Goal: Check status: Check status

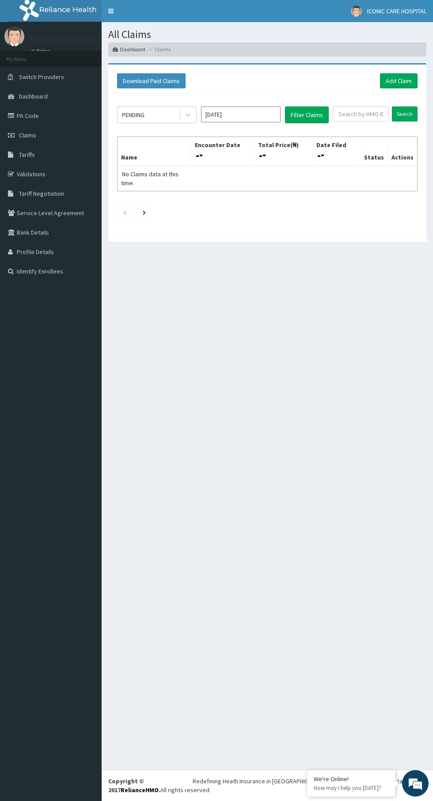
click at [229, 114] on input "Oct 2025" at bounding box center [241, 114] width 80 height 16
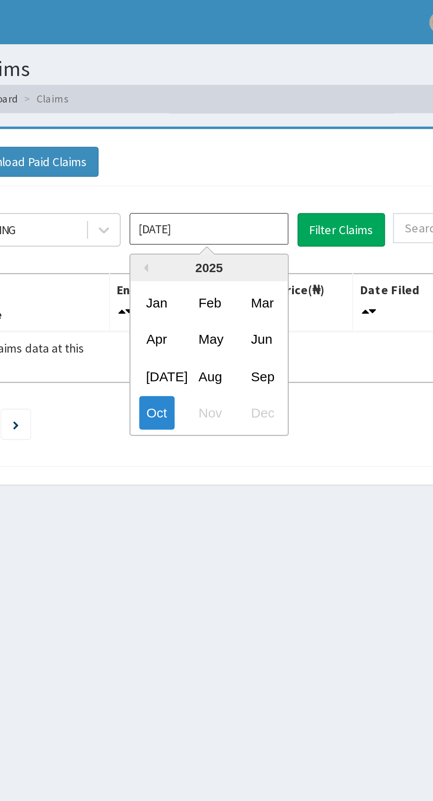
click at [266, 186] on div "Sep" at bounding box center [267, 187] width 18 height 16
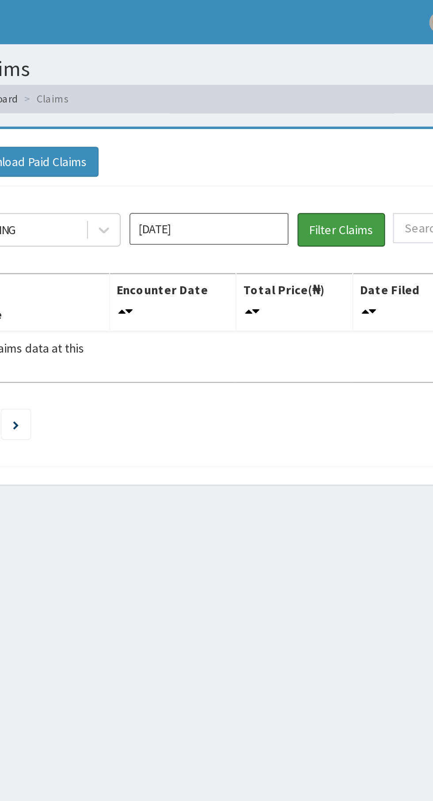
click at [311, 115] on button "Filter Claims" at bounding box center [307, 114] width 44 height 17
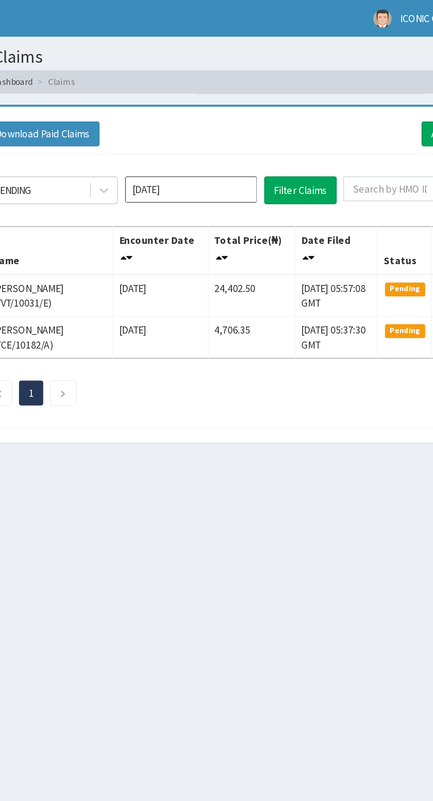
click at [249, 114] on input "Sep 2025" at bounding box center [241, 114] width 80 height 16
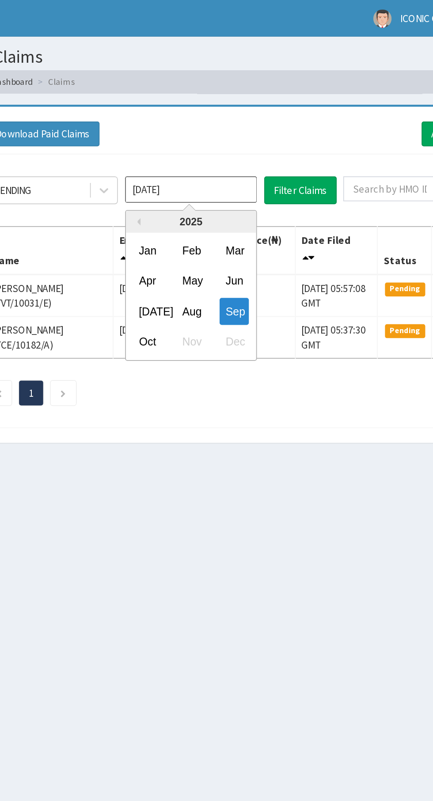
click at [215, 198] on div "Oct" at bounding box center [215, 206] width 18 height 16
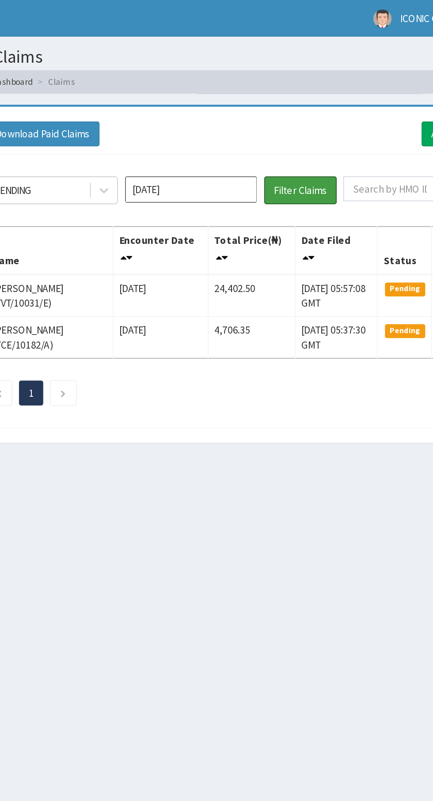
click at [316, 108] on button "Filter Claims" at bounding box center [307, 114] width 44 height 17
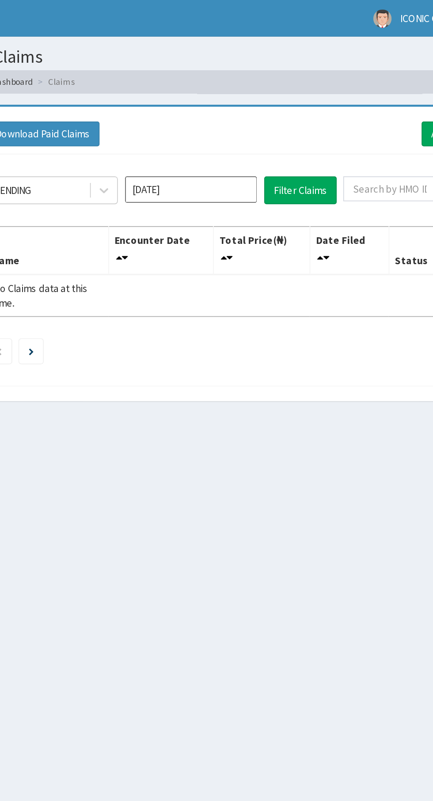
click at [252, 117] on input "Oct 2025" at bounding box center [241, 114] width 80 height 16
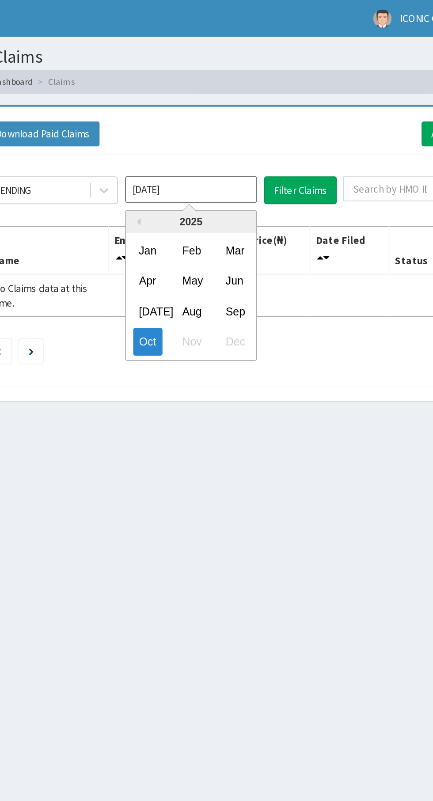
click at [265, 181] on div "Sep" at bounding box center [267, 187] width 18 height 16
type input "Sep 2025"
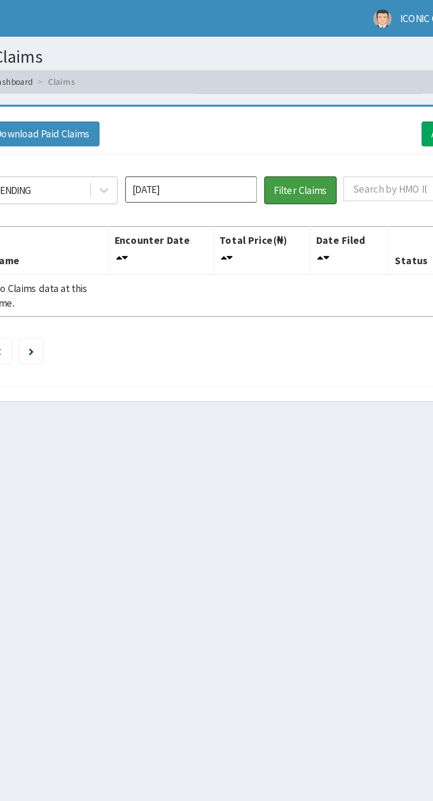
click at [311, 111] on button "Filter Claims" at bounding box center [307, 114] width 44 height 17
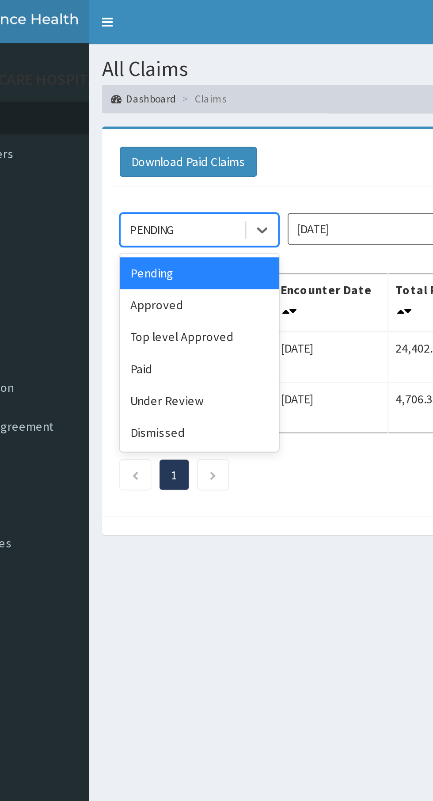
click at [153, 151] on div "Approved" at bounding box center [157, 153] width 80 height 16
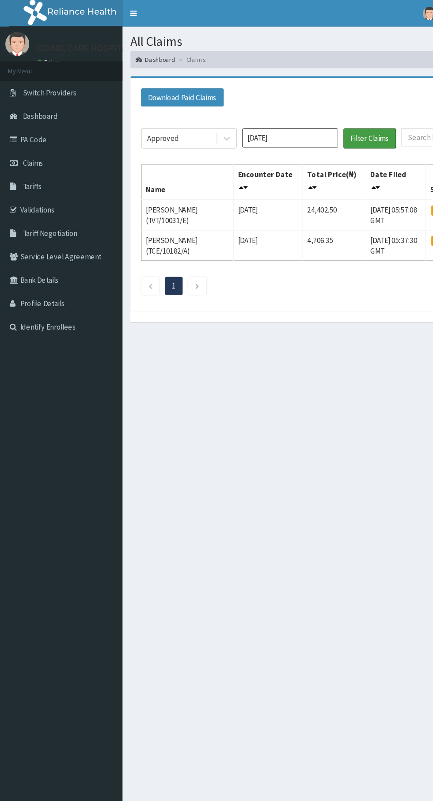
click at [316, 117] on button "Filter Claims" at bounding box center [307, 114] width 44 height 17
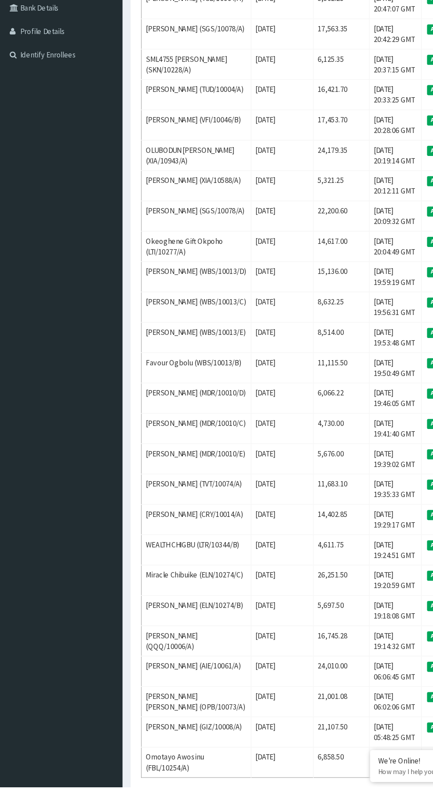
scroll to position [101, 0]
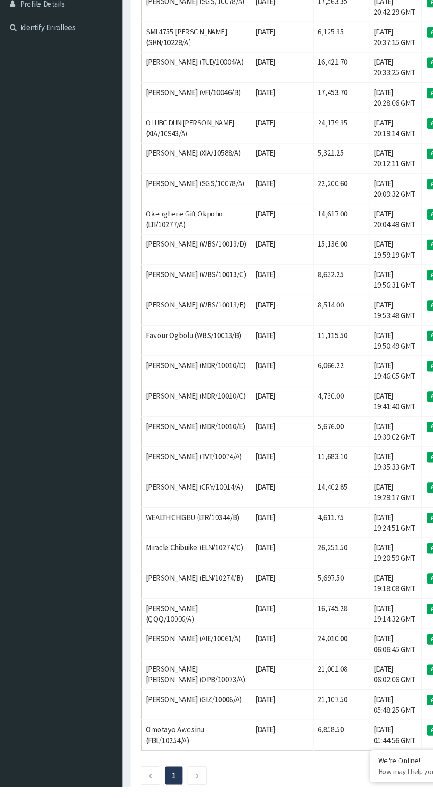
click at [165, 792] on icon "Next page" at bounding box center [164, 791] width 4 height 5
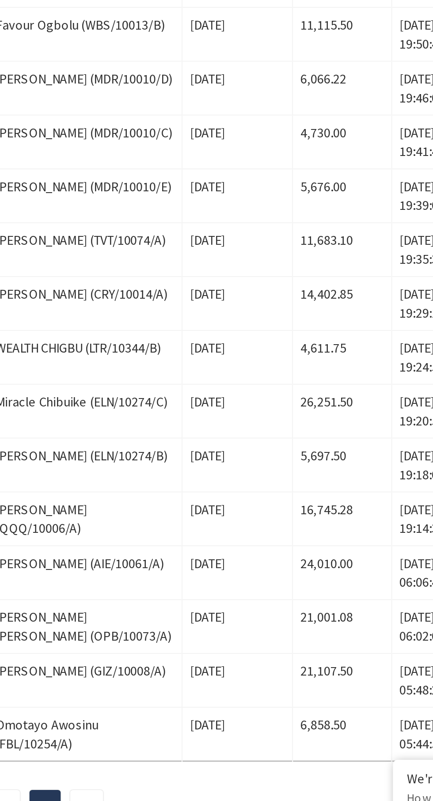
click at [241, 759] on td "Fri Sep 12 2025" at bounding box center [235, 757] width 52 height 25
click at [260, 732] on td "21,107.50" at bounding box center [283, 732] width 46 height 25
click at [270, 702] on td "21,001.08" at bounding box center [283, 707] width 46 height 25
click at [268, 673] on td "24,010.00" at bounding box center [283, 682] width 46 height 25
click at [270, 677] on td "24,010.00" at bounding box center [283, 682] width 46 height 25
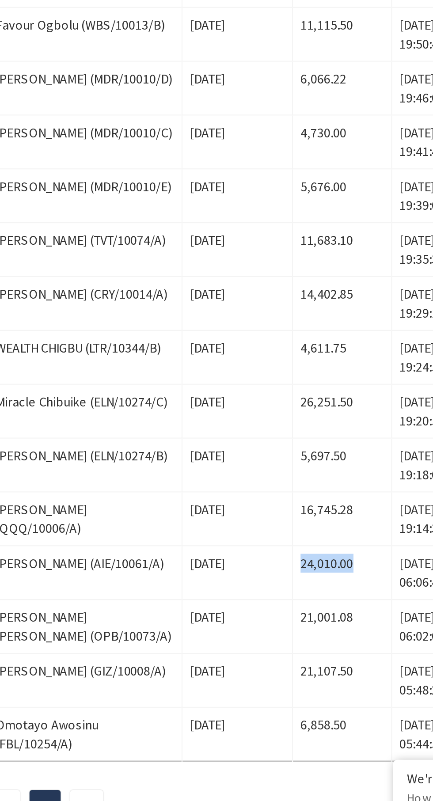
click at [267, 657] on td "16,745.28" at bounding box center [283, 657] width 46 height 25
click at [263, 654] on td "16,745.28" at bounding box center [283, 657] width 46 height 25
click at [273, 621] on td "5,697.50" at bounding box center [283, 632] width 46 height 25
click at [266, 625] on td "5,697.50" at bounding box center [283, 632] width 46 height 25
click at [271, 595] on td "26,251.50" at bounding box center [283, 606] width 46 height 25
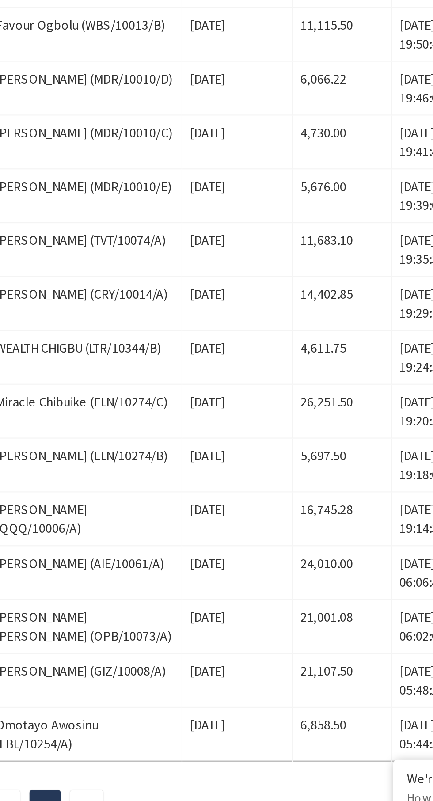
click at [270, 600] on td "26,251.50" at bounding box center [283, 606] width 46 height 25
click at [271, 576] on td "4,611.75" at bounding box center [283, 581] width 46 height 25
click at [268, 551] on td "14,402.85" at bounding box center [283, 556] width 46 height 25
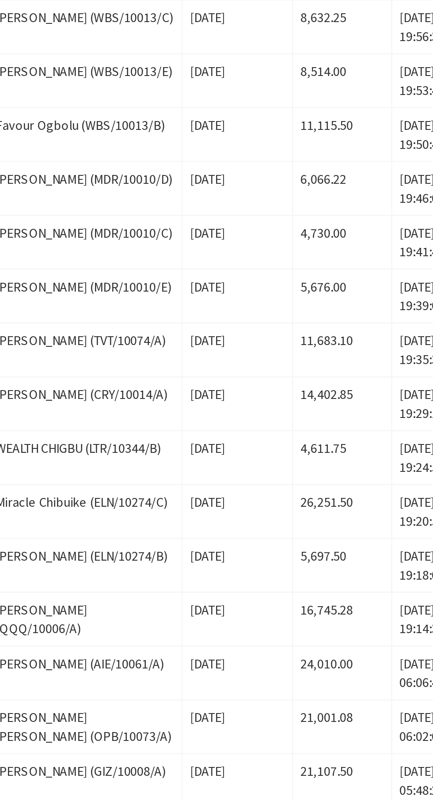
click at [269, 530] on td "11,683.10" at bounding box center [283, 531] width 46 height 25
click at [264, 474] on td "4,730.00" at bounding box center [283, 480] width 46 height 25
click at [260, 486] on td "4,730.00" at bounding box center [283, 480] width 46 height 25
click at [266, 483] on td "4,730.00" at bounding box center [283, 480] width 46 height 25
click at [264, 483] on td "4,730.00" at bounding box center [283, 480] width 46 height 25
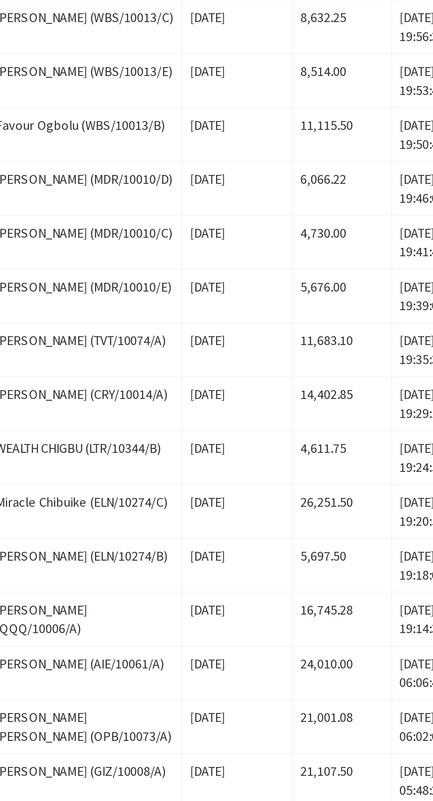
click at [269, 476] on td "4,730.00" at bounding box center [283, 480] width 46 height 25
click at [266, 450] on td "6,066.22" at bounding box center [283, 455] width 46 height 25
click at [266, 426] on td "11,115.50" at bounding box center [283, 430] width 46 height 25
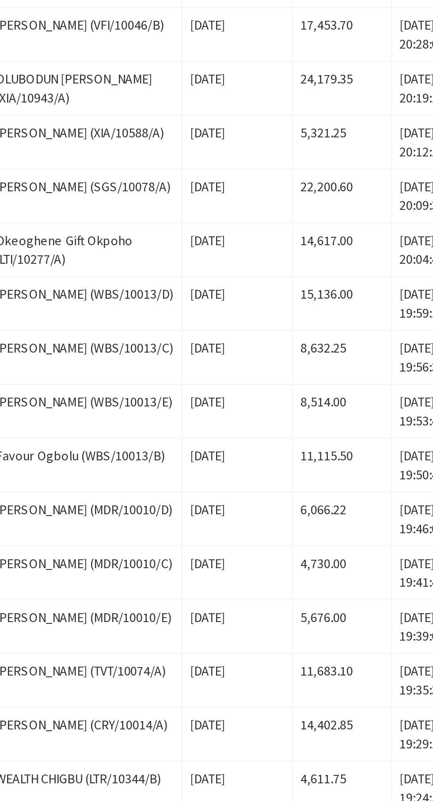
click at [263, 397] on td "8,514.00" at bounding box center [283, 405] width 46 height 25
click at [260, 375] on td "8,632.25" at bounding box center [283, 380] width 46 height 25
click at [263, 345] on td "15,136.00" at bounding box center [283, 354] width 46 height 25
click at [260, 344] on td "15,136.00" at bounding box center [283, 354] width 46 height 25
click at [267, 356] on td "15,136.00" at bounding box center [283, 354] width 46 height 25
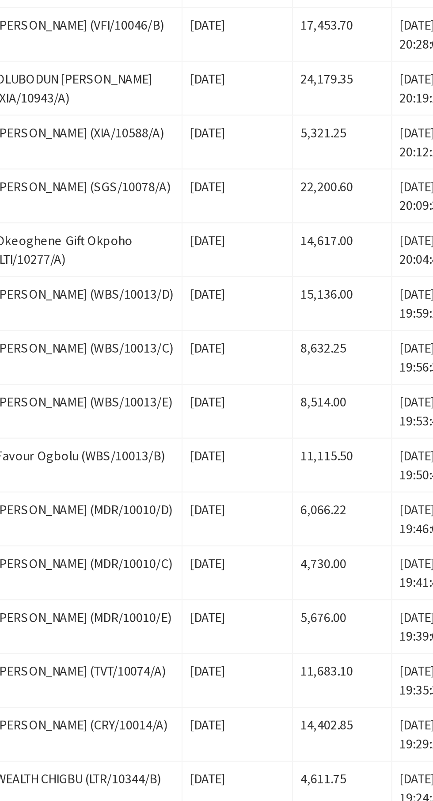
click at [263, 346] on td "15,136.00" at bounding box center [283, 354] width 46 height 25
click at [263, 352] on td "15,136.00" at bounding box center [283, 354] width 46 height 25
click at [260, 323] on td "14,617.00" at bounding box center [283, 329] width 46 height 25
click at [265, 301] on td "22,200.60" at bounding box center [283, 304] width 46 height 25
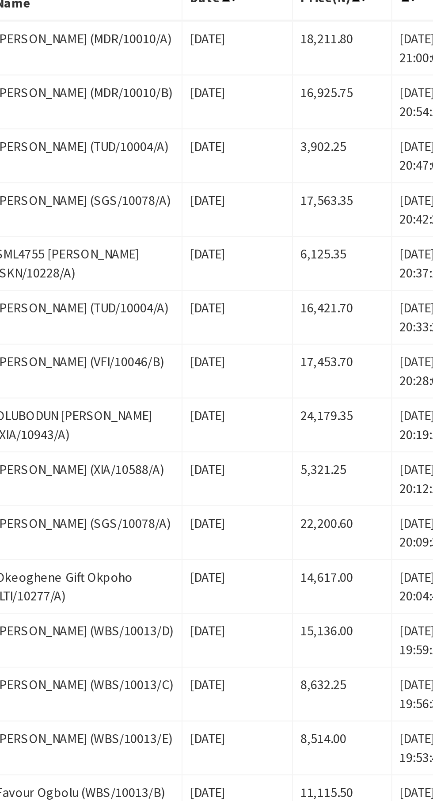
click at [260, 277] on td "5,321.25" at bounding box center [283, 279] width 46 height 25
click at [260, 246] on td "24,179.35" at bounding box center [283, 254] width 46 height 25
click at [265, 227] on td "17,453.70" at bounding box center [283, 229] width 46 height 25
click at [261, 203] on td "16,421.70" at bounding box center [283, 203] width 46 height 25
click at [263, 195] on td "16,421.70" at bounding box center [283, 203] width 46 height 25
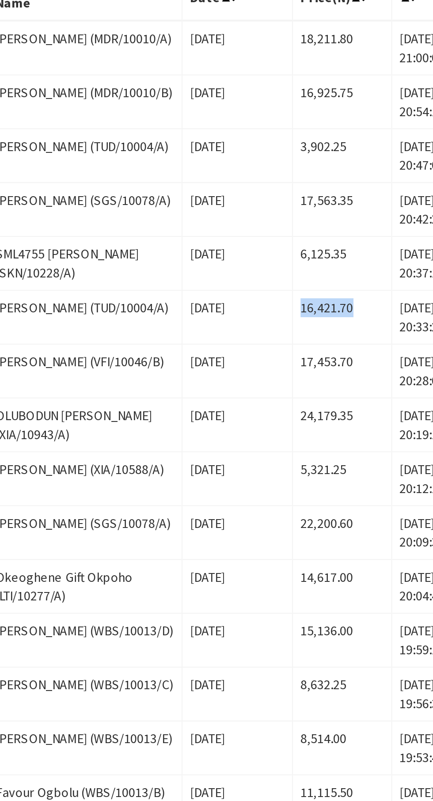
click at [260, 175] on td "6,125.35" at bounding box center [283, 178] width 46 height 25
click at [260, 148] on td "17,563.35" at bounding box center [283, 153] width 46 height 25
click at [266, 119] on td "3,902.25" at bounding box center [283, 128] width 46 height 25
click at [268, 131] on td "3,902.25" at bounding box center [283, 128] width 46 height 25
click at [262, 126] on td "3,902.25" at bounding box center [283, 128] width 46 height 25
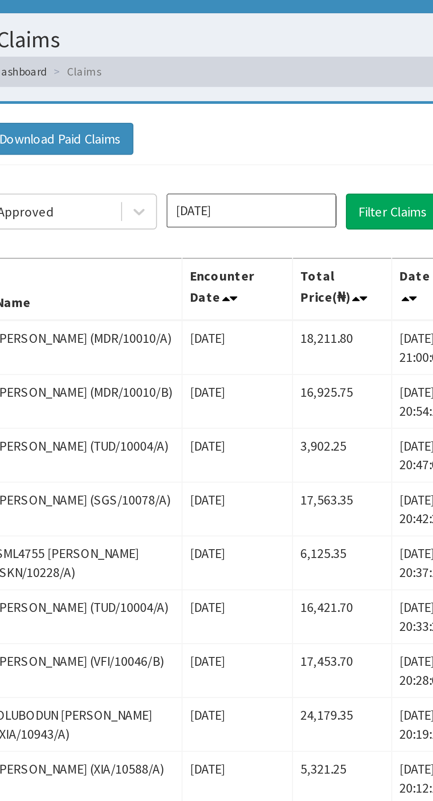
scroll to position [0, 0]
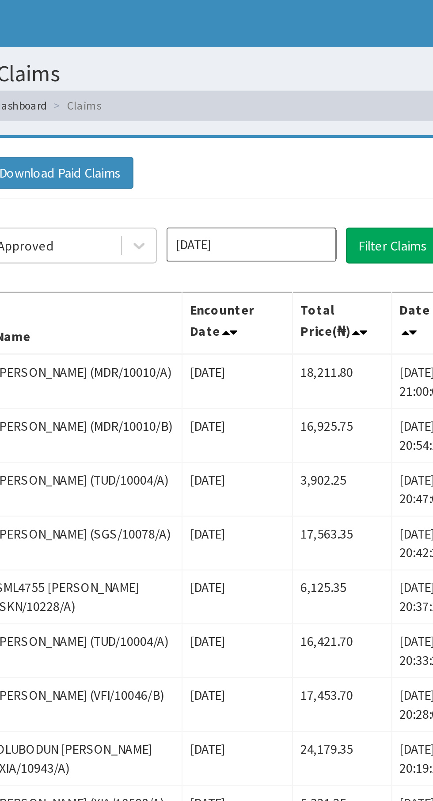
click at [263, 195] on td "16,925.75" at bounding box center [283, 203] width 46 height 25
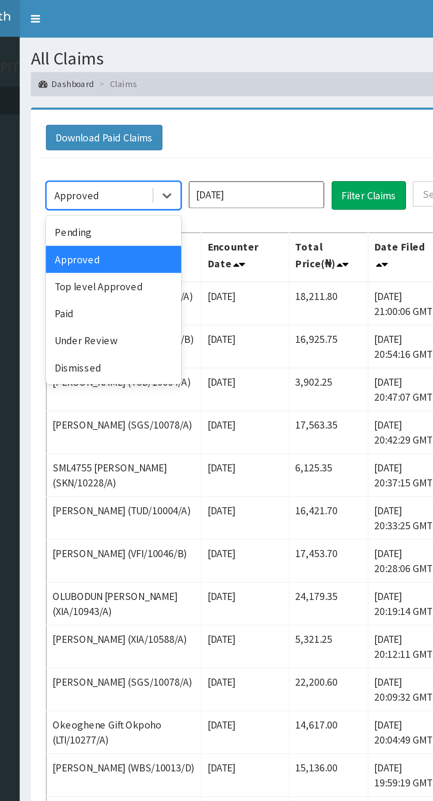
click at [170, 170] on div "Top level Approved" at bounding box center [157, 168] width 80 height 16
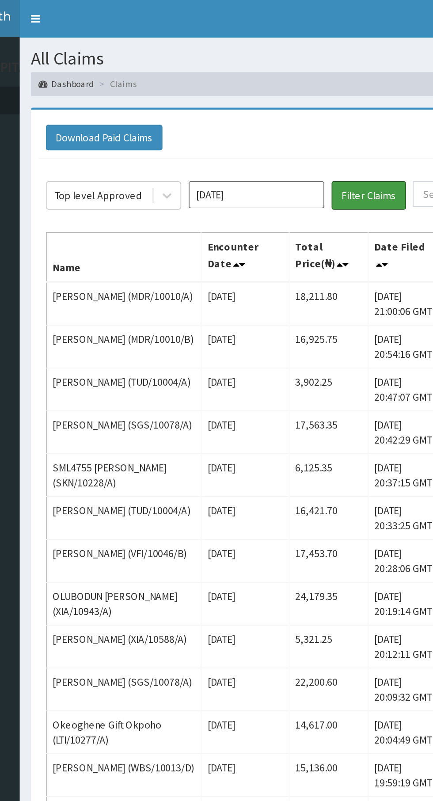
click at [309, 120] on button "Filter Claims" at bounding box center [307, 114] width 44 height 17
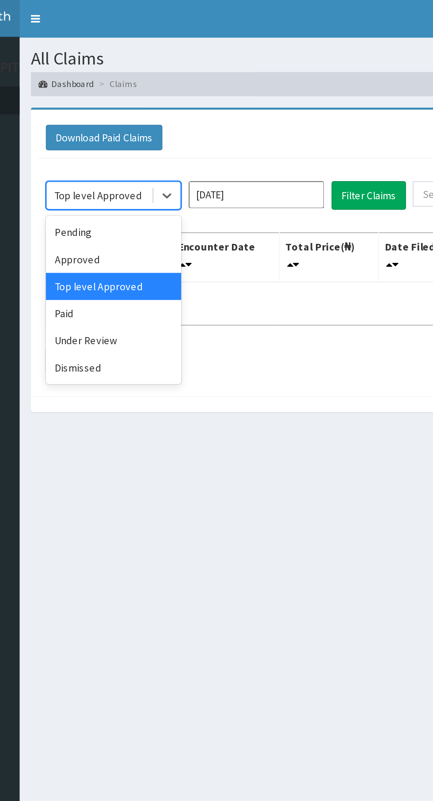
click at [149, 183] on div "Paid" at bounding box center [157, 184] width 80 height 16
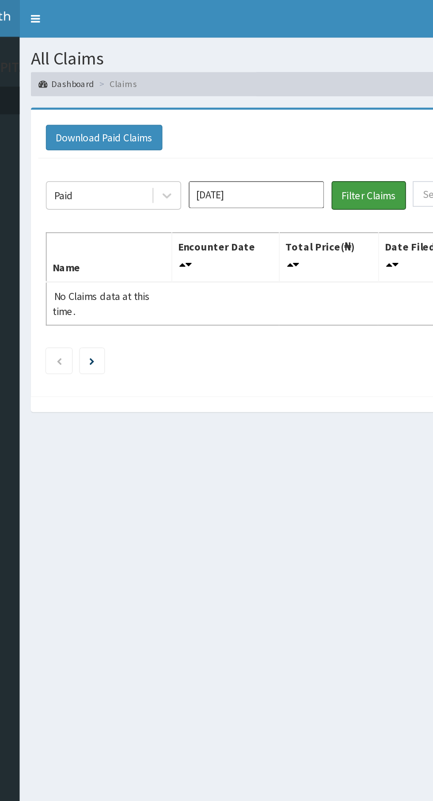
click at [304, 109] on button "Filter Claims" at bounding box center [307, 114] width 44 height 17
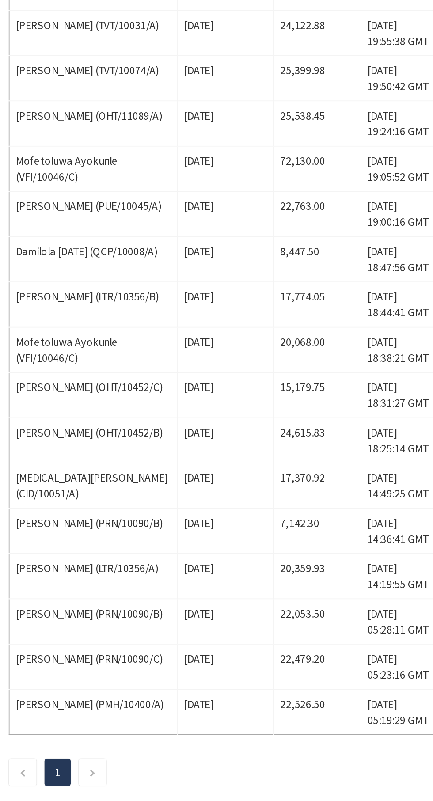
click at [265, 655] on td "22,526.50" at bounding box center [288, 656] width 49 height 25
click at [273, 653] on td "22,526.50" at bounding box center [288, 656] width 49 height 25
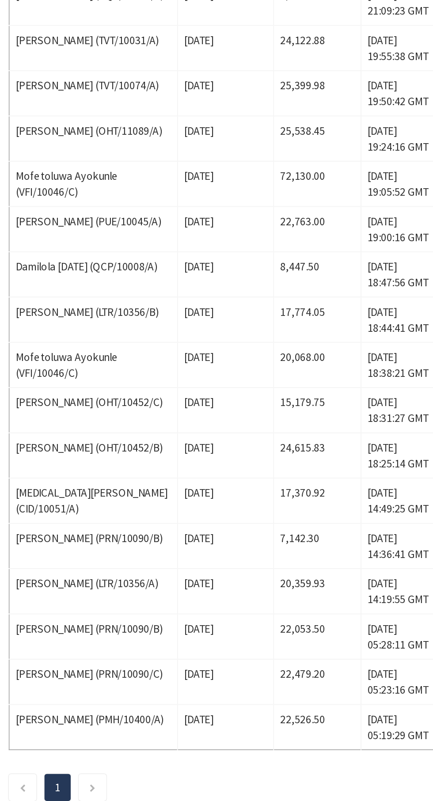
click at [264, 630] on td "22,479.20" at bounding box center [288, 631] width 49 height 25
click at [264, 605] on td "22,053.50" at bounding box center [288, 606] width 49 height 25
click at [264, 578] on td "20,359.93" at bounding box center [288, 581] width 49 height 25
click at [264, 556] on td "7,142.30" at bounding box center [288, 556] width 49 height 25
click at [264, 550] on td "7,142.30" at bounding box center [288, 556] width 49 height 25
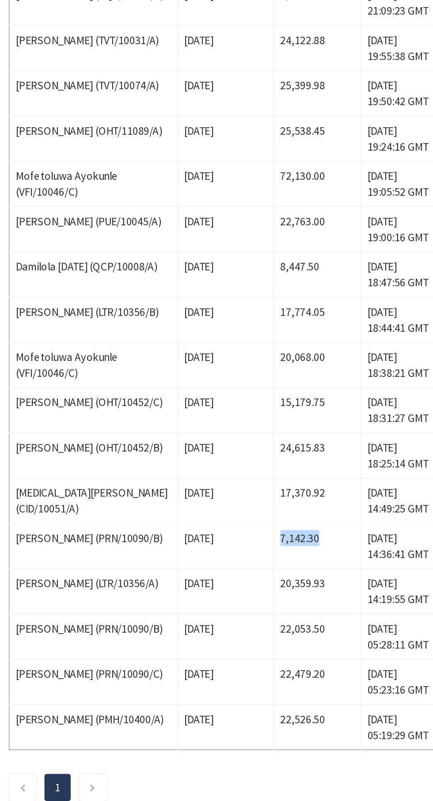
click at [264, 531] on td "17,370.92" at bounding box center [288, 530] width 49 height 25
click at [264, 532] on td "17,370.92" at bounding box center [288, 530] width 49 height 25
click at [264, 523] on td "17,370.92" at bounding box center [288, 530] width 49 height 25
click at [266, 501] on td "24,615.83" at bounding box center [288, 505] width 49 height 25
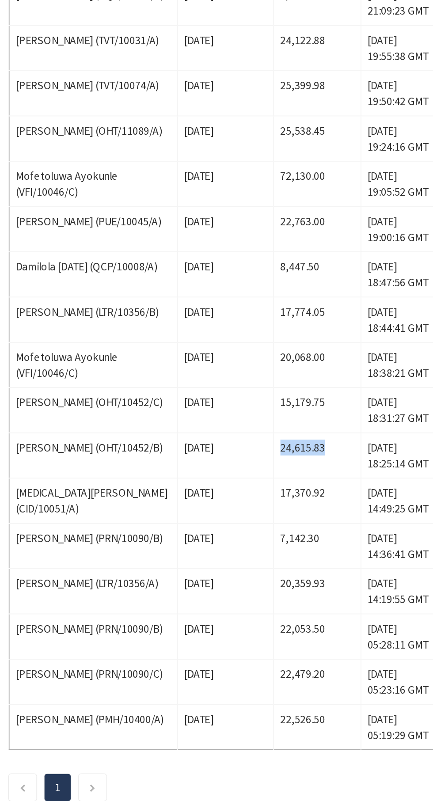
click at [264, 478] on td "15,179.75" at bounding box center [288, 480] width 49 height 25
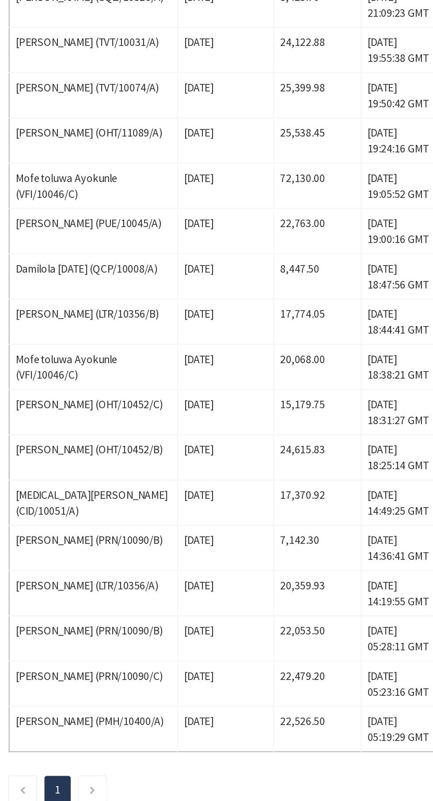
click at [264, 426] on td "17,774.05" at bounding box center [288, 430] width 49 height 25
click at [265, 399] on td "8,447.50" at bounding box center [288, 404] width 49 height 25
click at [264, 373] on td "22,763.00" at bounding box center [288, 379] width 49 height 25
click at [251, 348] on td "Sun Sep 07 2025" at bounding box center [237, 354] width 53 height 25
click at [264, 353] on td "72,130.00" at bounding box center [288, 354] width 49 height 25
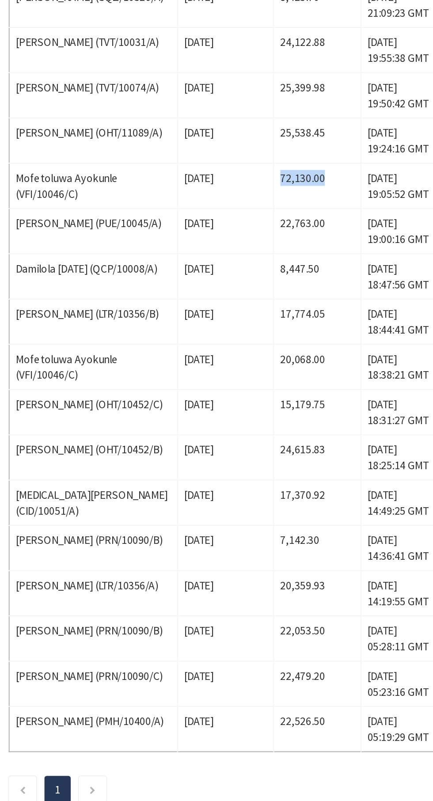
click at [264, 323] on td "25,538.45" at bounding box center [288, 329] width 49 height 25
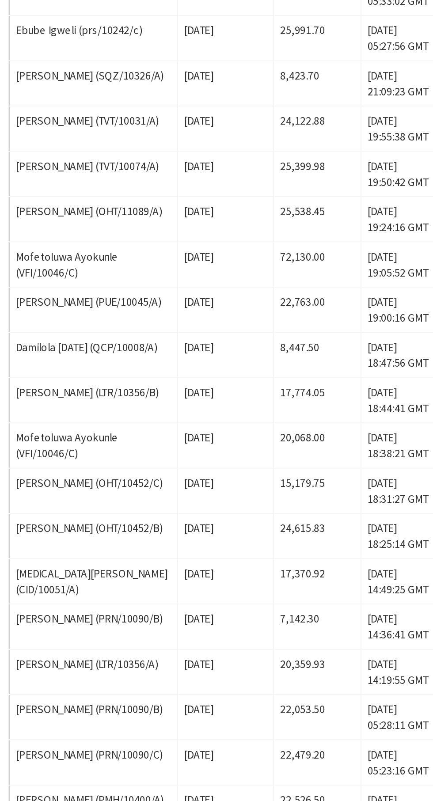
click at [264, 328] on td "25,538.45" at bounding box center [288, 329] width 49 height 25
click at [264, 310] on td "25,399.98" at bounding box center [288, 304] width 49 height 25
click at [264, 298] on td "25,399.98" at bounding box center [288, 304] width 49 height 25
click at [266, 283] on td "24,122.88" at bounding box center [288, 278] width 49 height 25
click at [264, 274] on td "24,122.88" at bounding box center [288, 278] width 49 height 25
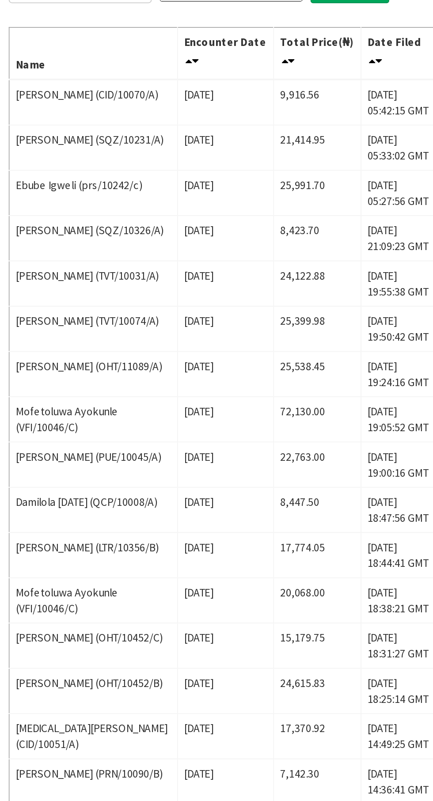
click at [267, 241] on td "8,423.70" at bounding box center [288, 253] width 49 height 25
click at [266, 253] on td "8,423.70" at bounding box center [288, 253] width 49 height 25
click at [264, 226] on td "25,991.70" at bounding box center [288, 228] width 49 height 25
click at [264, 200] on td "21,414.95" at bounding box center [288, 203] width 49 height 25
click at [264, 177] on td "9,916.56" at bounding box center [288, 179] width 49 height 26
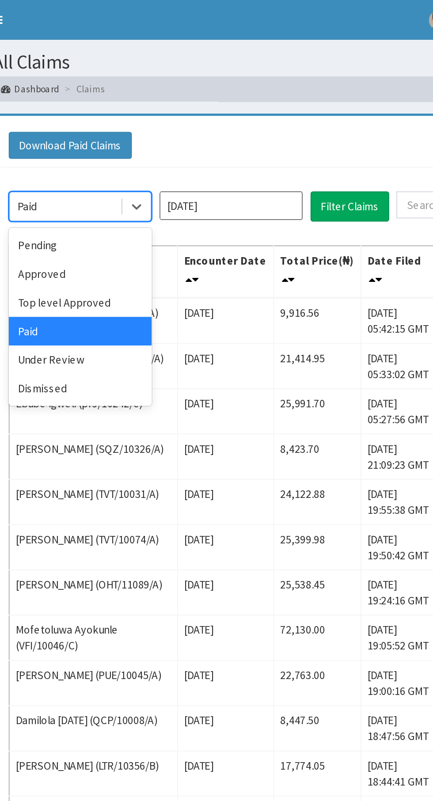
click at [164, 198] on div "Under Review" at bounding box center [157, 200] width 80 height 16
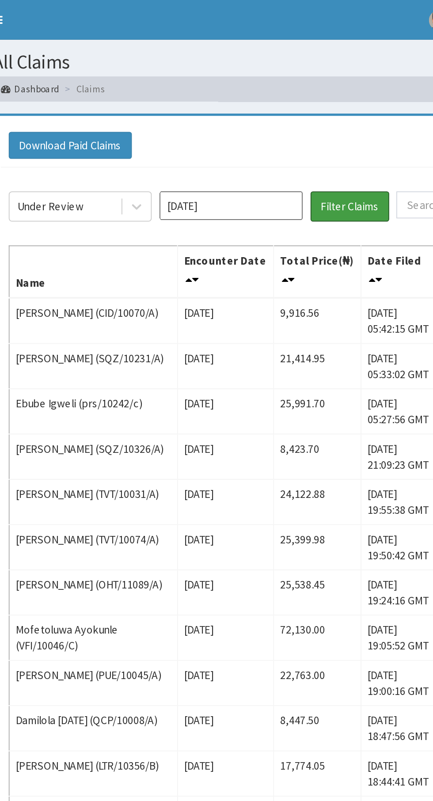
click at [309, 114] on button "Filter Claims" at bounding box center [307, 114] width 44 height 17
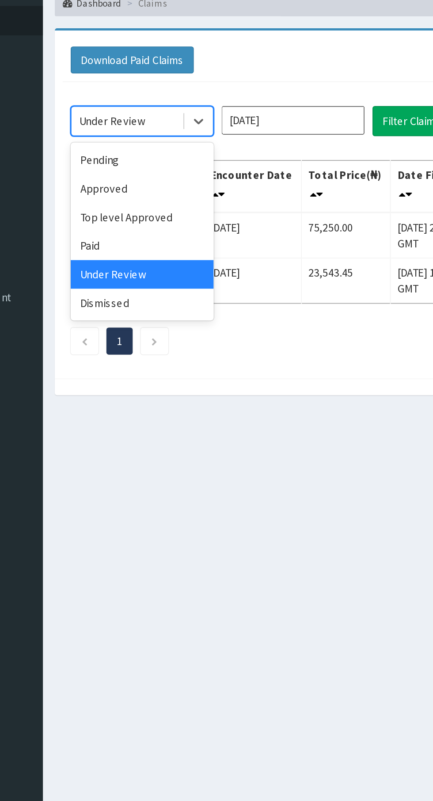
click at [164, 214] on div "Dismissed" at bounding box center [157, 216] width 80 height 16
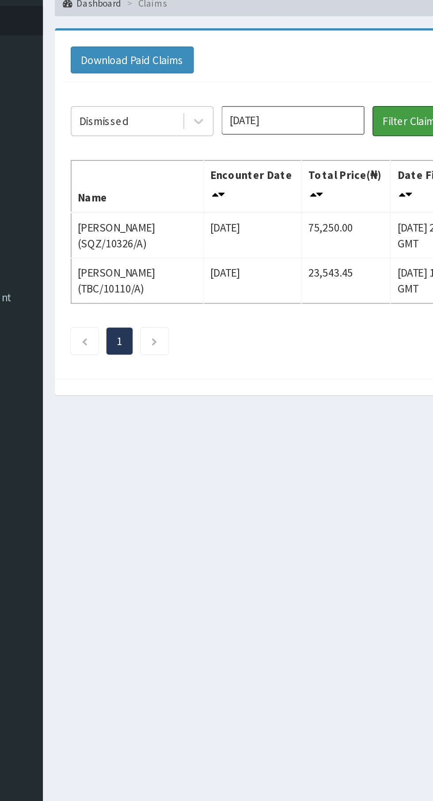
click at [304, 117] on button "Filter Claims" at bounding box center [307, 114] width 44 height 17
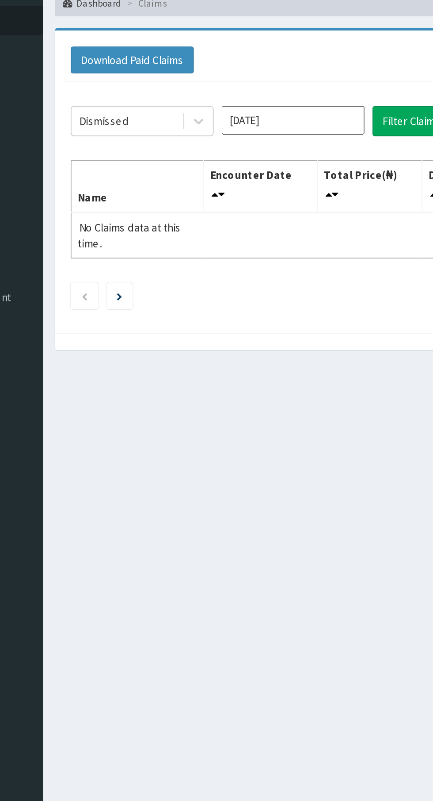
click at [280, 175] on div "Dismissed Sep 2025 Filter Claims Search Name Encounter Date Total Price(₦) Date…" at bounding box center [267, 160] width 309 height 135
click at [213, 342] on div "All Claims Dashboard Claims Download Paid Claims Add Claim × Note you can only …" at bounding box center [267, 396] width 331 height 748
